Goal: Information Seeking & Learning: Learn about a topic

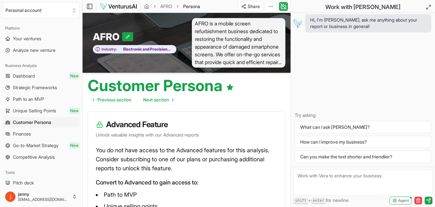
click at [281, 5] on icon at bounding box center [283, 7] width 6 height 8
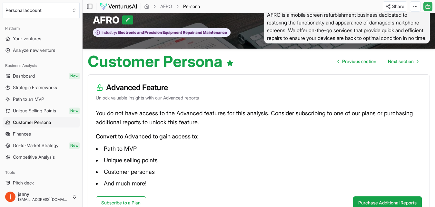
scroll to position [45, 0]
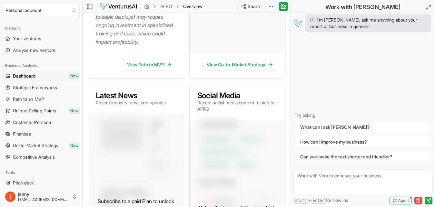
scroll to position [333, 0]
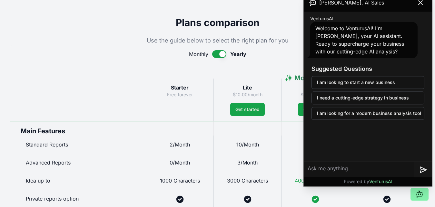
scroll to position [295, 0]
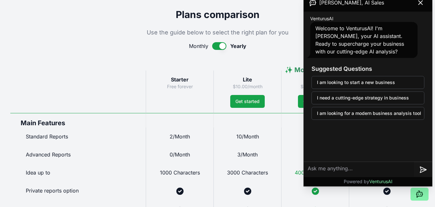
click at [353, 167] on textarea at bounding box center [359, 169] width 110 height 15
type textarea "Can u tell me about this platform uses ?"
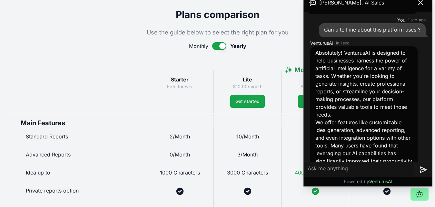
scroll to position [10, 0]
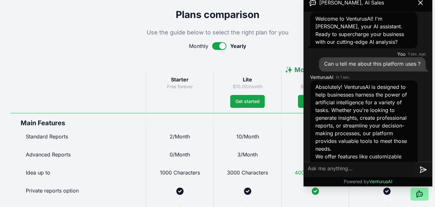
click at [389, 99] on p "Absolutely! VenturusAI is designed to help businesses harness the power of arti…" at bounding box center [363, 118] width 97 height 70
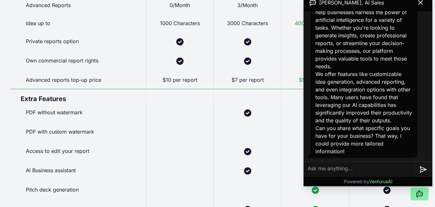
scroll to position [508, 0]
